Goal: Task Accomplishment & Management: Manage account settings

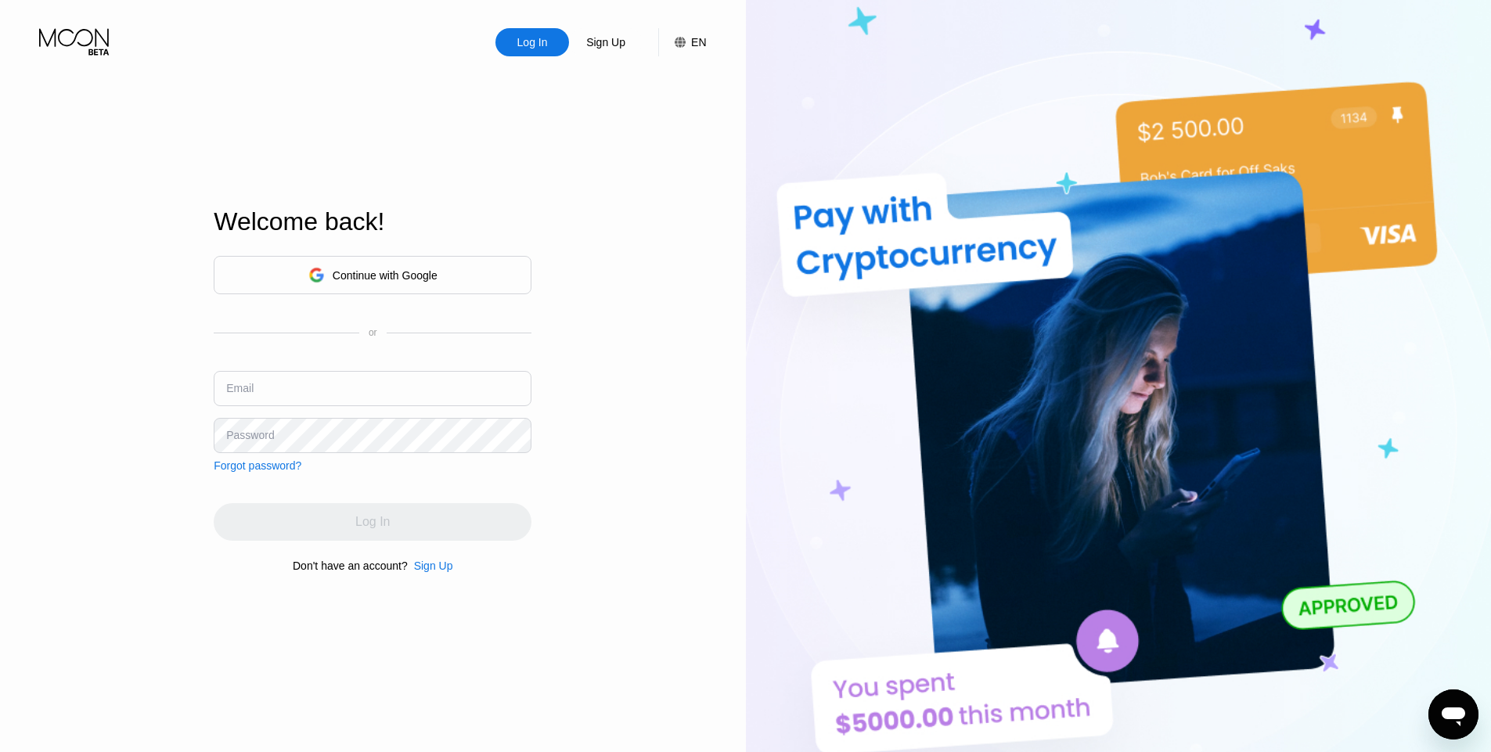
type input "[EMAIL_ADDRESS][DOMAIN_NAME]"
click at [387, 411] on div "Email [EMAIL_ADDRESS][DOMAIN_NAME]" at bounding box center [373, 394] width 318 height 47
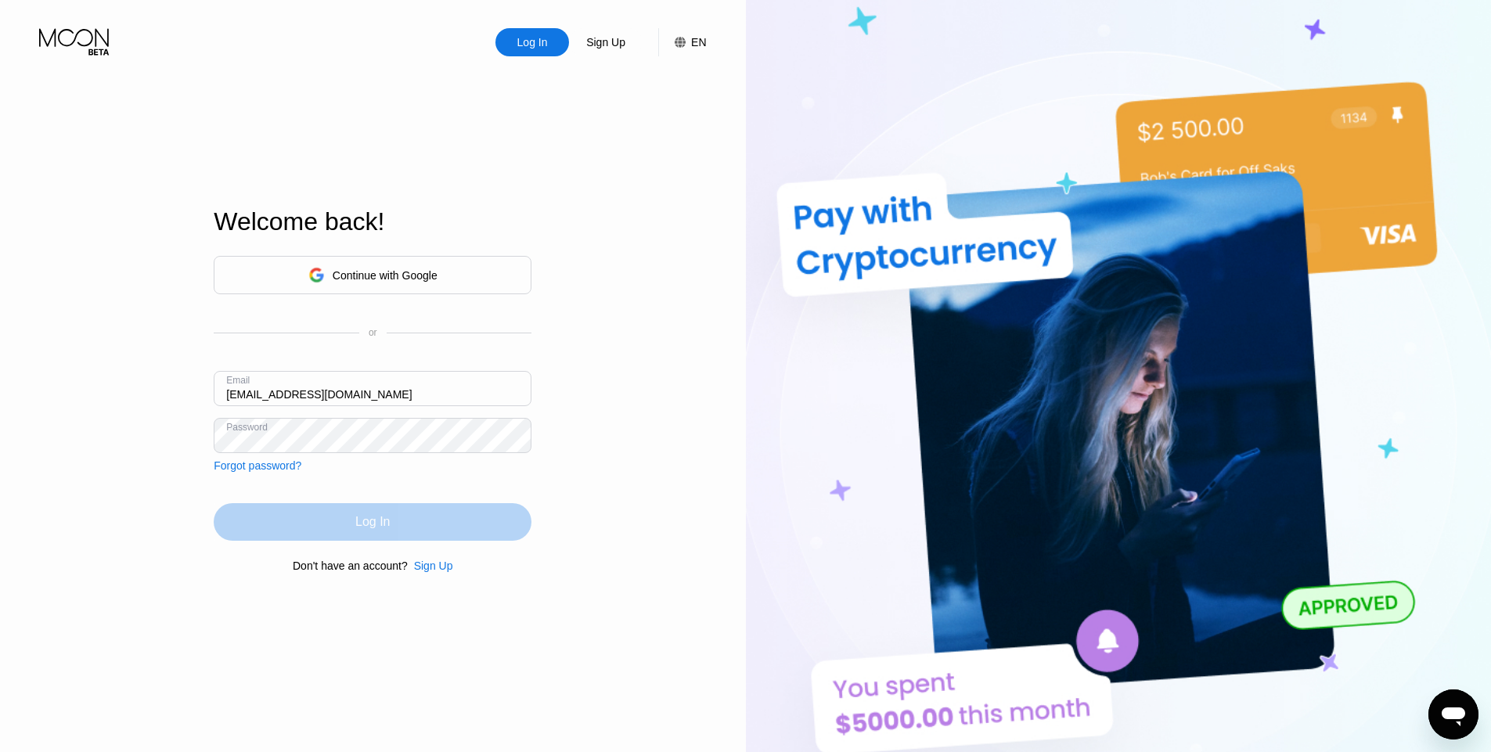
click at [380, 503] on div "Log In" at bounding box center [373, 522] width 318 height 38
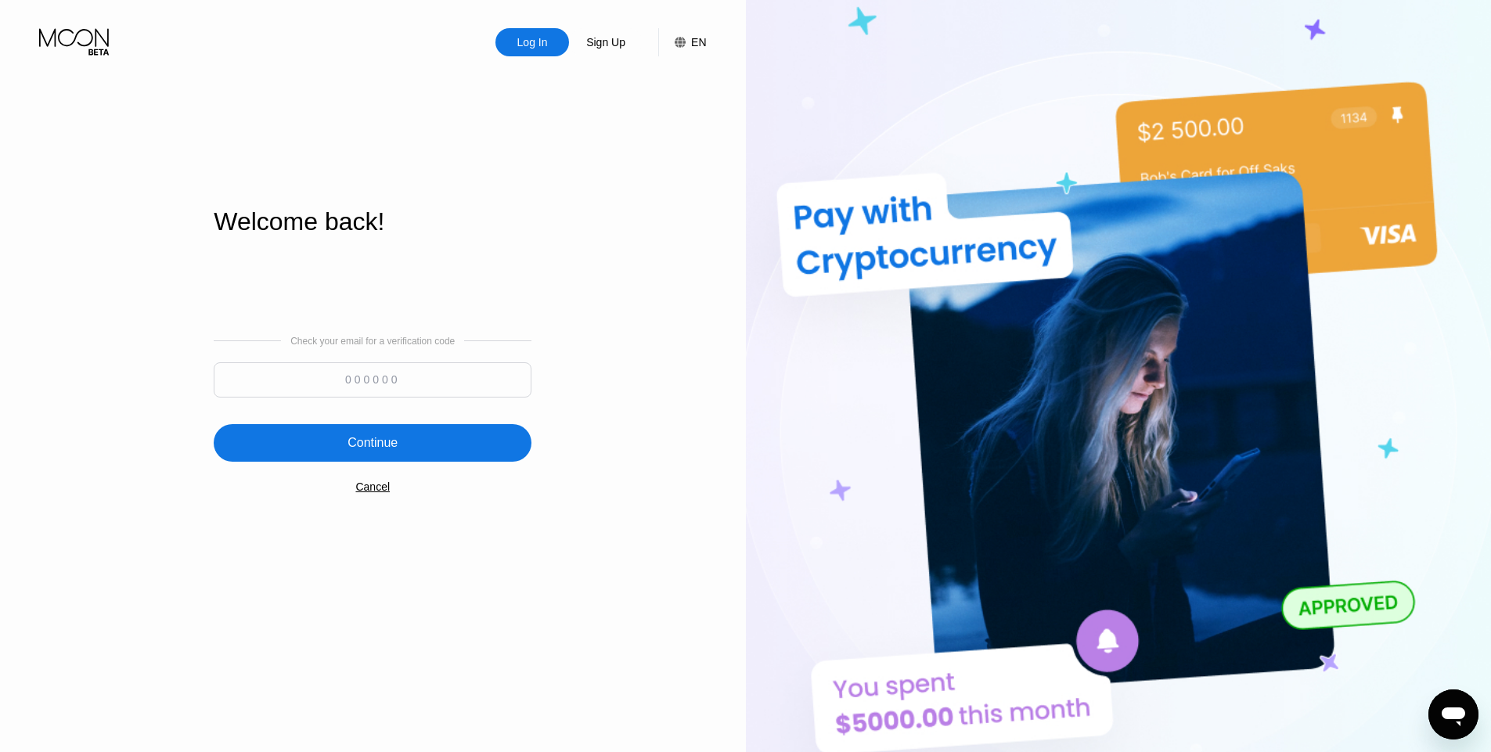
click at [418, 363] on input at bounding box center [373, 379] width 318 height 35
click at [402, 379] on input at bounding box center [373, 379] width 318 height 35
paste input "414713"
type input "414713"
click at [439, 446] on div "Continue" at bounding box center [373, 443] width 318 height 38
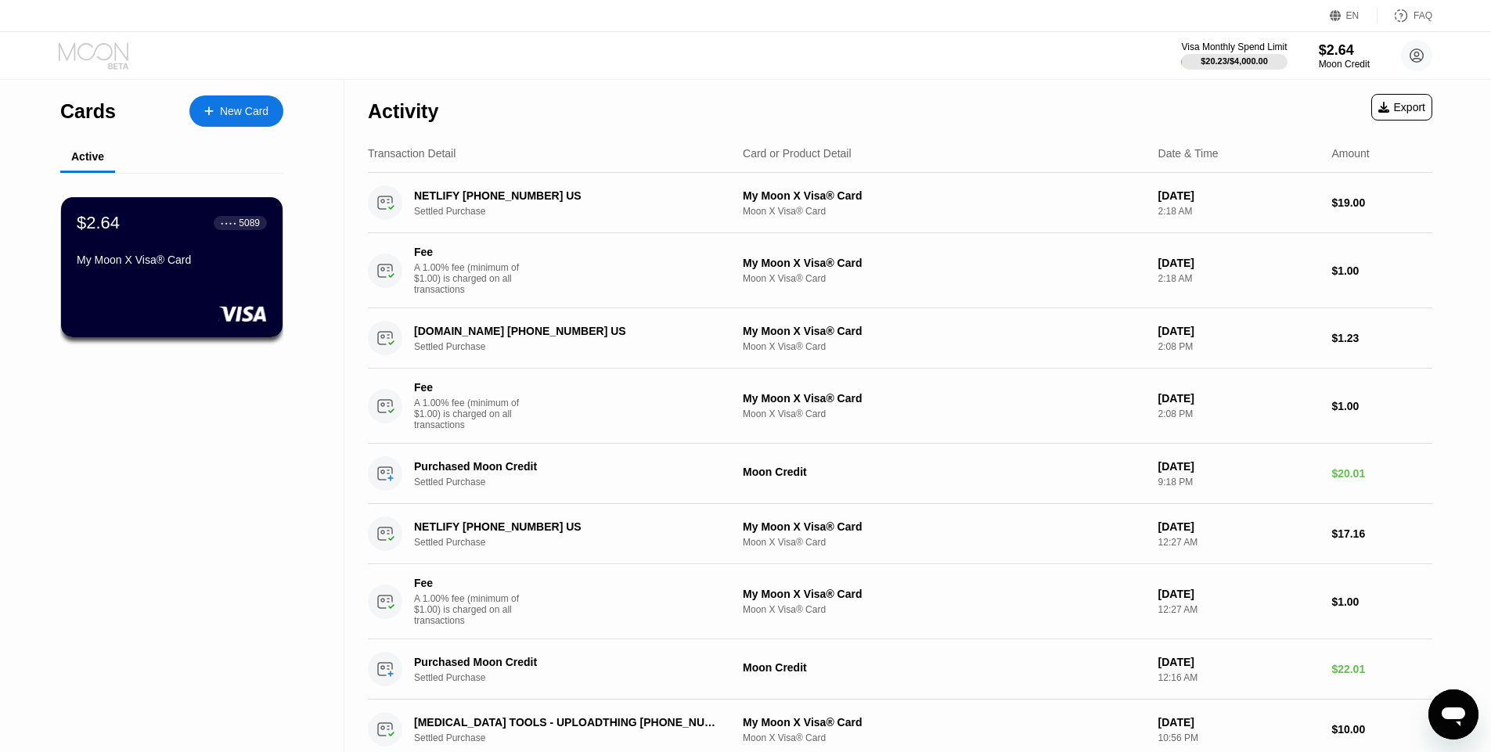
click at [88, 47] on icon at bounding box center [95, 55] width 73 height 27
drag, startPoint x: 687, startPoint y: 31, endPoint x: 604, endPoint y: 76, distance: 94.2
click at [687, 31] on div "EN Language Select an item Save FAQ" at bounding box center [745, 16] width 1491 height 32
